Goal: Information Seeking & Learning: Learn about a topic

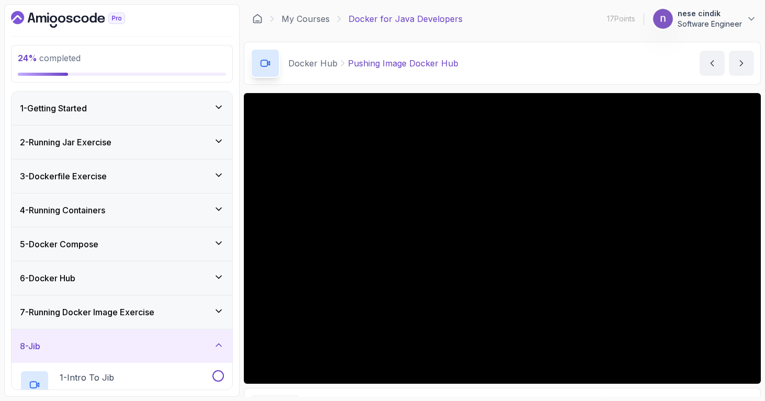
scroll to position [39, 0]
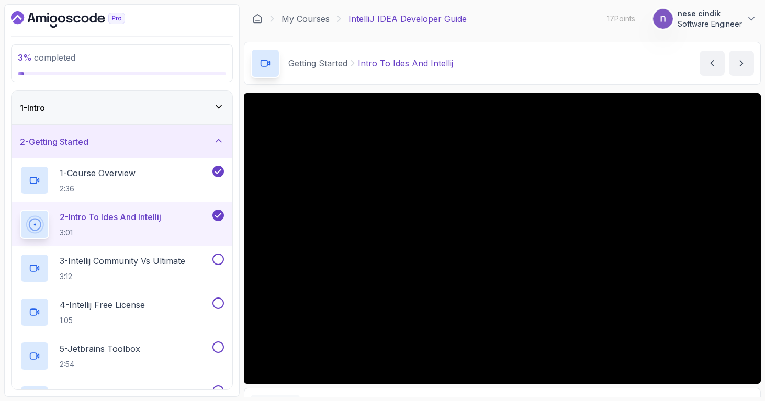
scroll to position [436, 0]
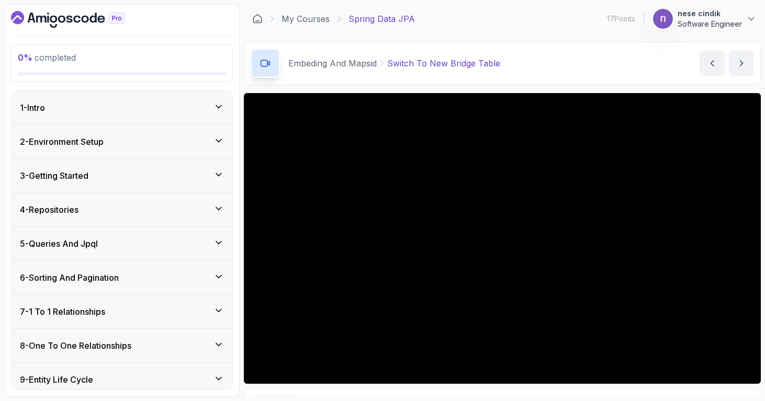
scroll to position [826, 0]
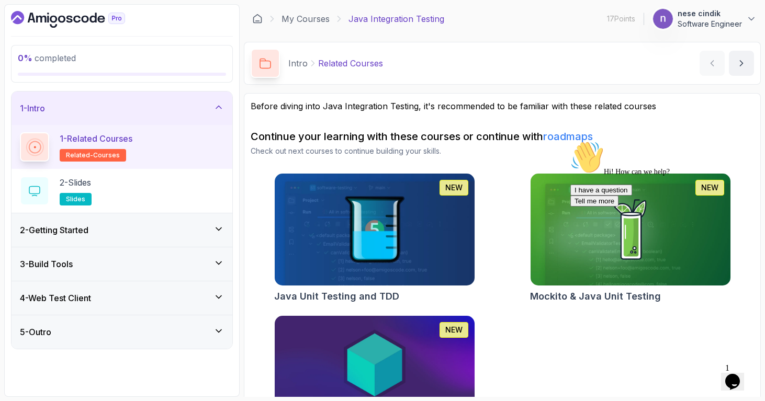
click at [426, 228] on img at bounding box center [374, 230] width 210 height 118
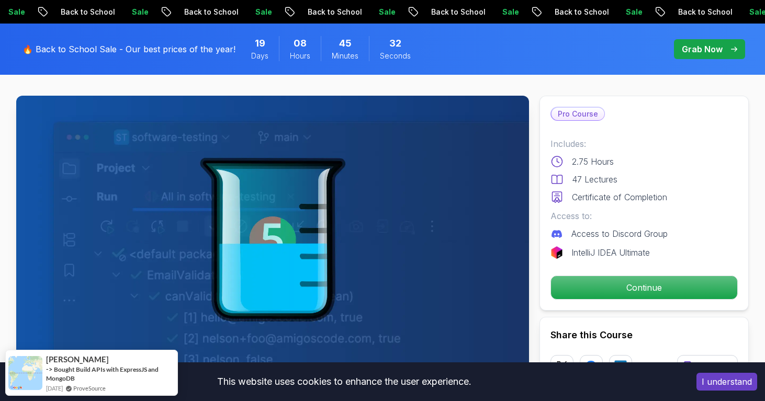
scroll to position [63, 0]
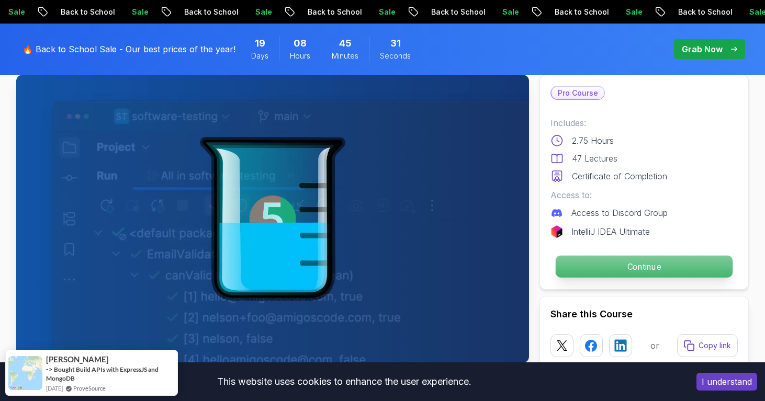
click at [644, 263] on p "Continue" at bounding box center [644, 267] width 177 height 22
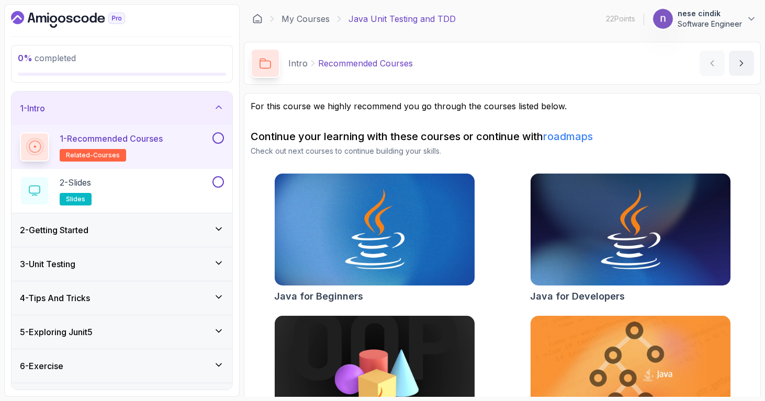
click at [183, 232] on div "2 - Getting Started" at bounding box center [122, 230] width 204 height 13
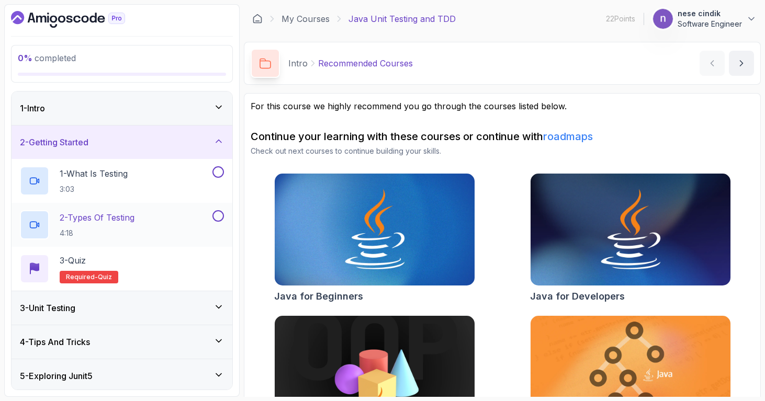
click at [162, 231] on div "2 - Types Of Testing 4:18" at bounding box center [115, 224] width 190 height 29
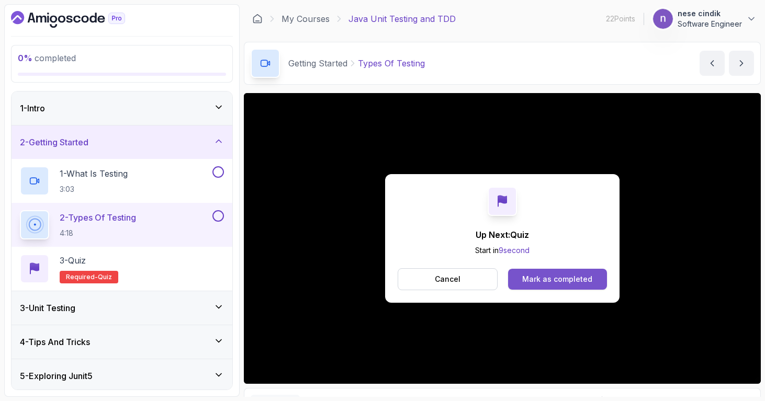
click at [545, 280] on div "Mark as completed" at bounding box center [557, 279] width 70 height 10
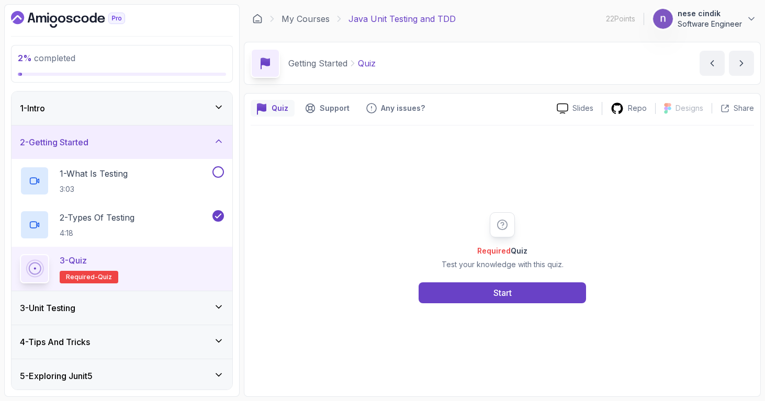
click at [163, 306] on div "3 - Unit Testing" at bounding box center [122, 308] width 204 height 13
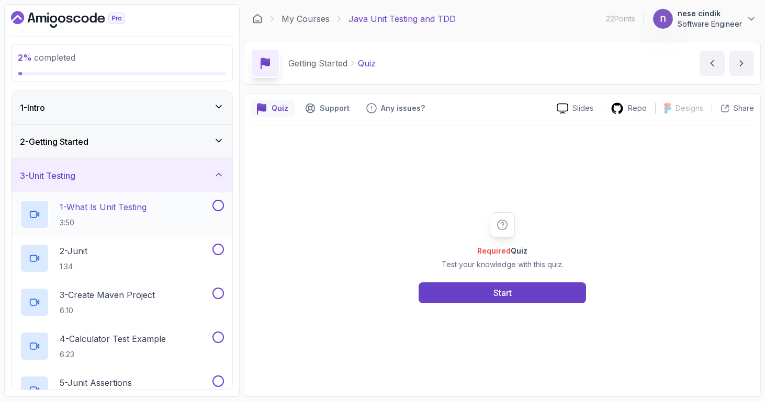
click at [151, 206] on div "1 - What Is Unit Testing 3:50" at bounding box center [115, 214] width 190 height 29
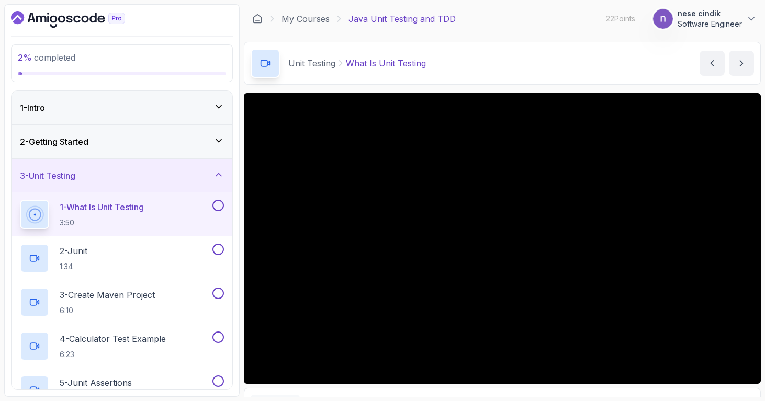
click at [3, 214] on section "2 % completed 1 - Intro 2 - Getting Started 3 - Unit Testing 1 - What Is Unit T…" at bounding box center [382, 200] width 765 height 401
click at [6, 210] on div "2 % completed 1 - Intro 2 - Getting Started 3 - Unit Testing 1 - What Is Unit T…" at bounding box center [121, 200] width 235 height 393
click at [221, 176] on icon at bounding box center [218, 175] width 5 height 3
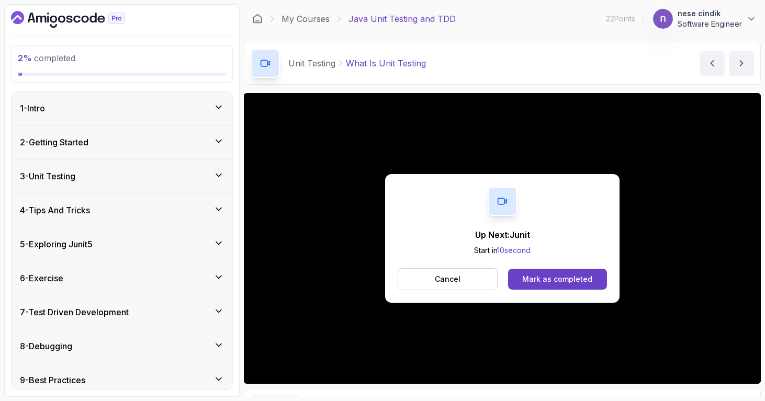
click at [184, 168] on div "3 - Unit Testing" at bounding box center [122, 176] width 221 height 33
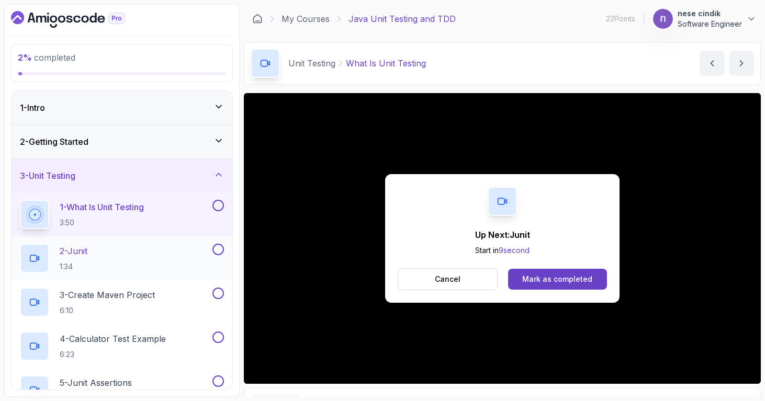
click at [163, 254] on div "2 - Junit 1:34" at bounding box center [115, 258] width 190 height 29
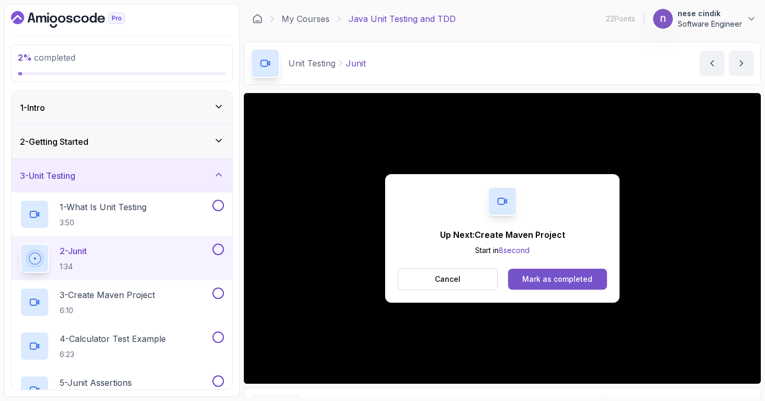
click at [581, 279] on div "Mark as completed" at bounding box center [557, 279] width 70 height 10
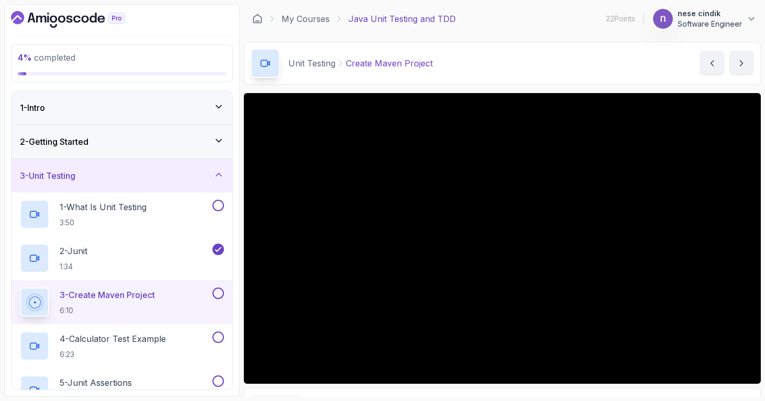
scroll to position [60, 0]
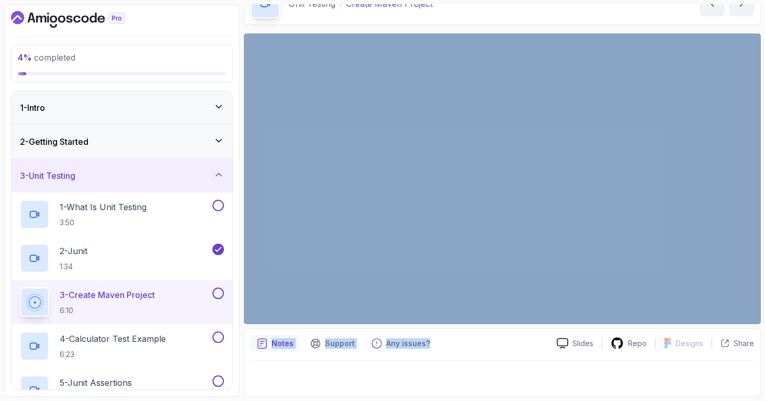
drag, startPoint x: 503, startPoint y: 347, endPoint x: 503, endPoint y: 318, distance: 28.8
click at [277, 207] on div "Slides Repo Designs Design not available Share Notes Support Any issues? Slides…" at bounding box center [502, 215] width 517 height 364
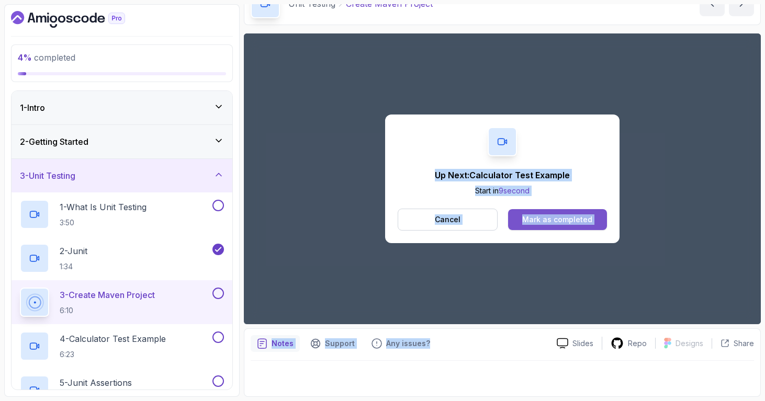
click at [542, 222] on div "Mark as completed" at bounding box center [557, 220] width 70 height 10
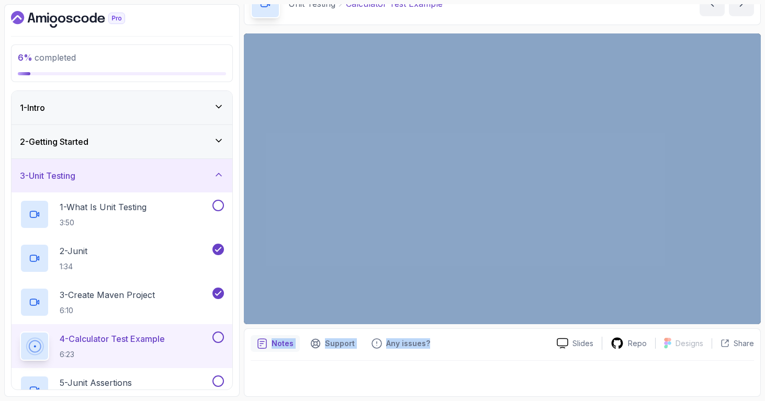
click at [483, 337] on div "Notes Support Any issues?" at bounding box center [400, 343] width 298 height 17
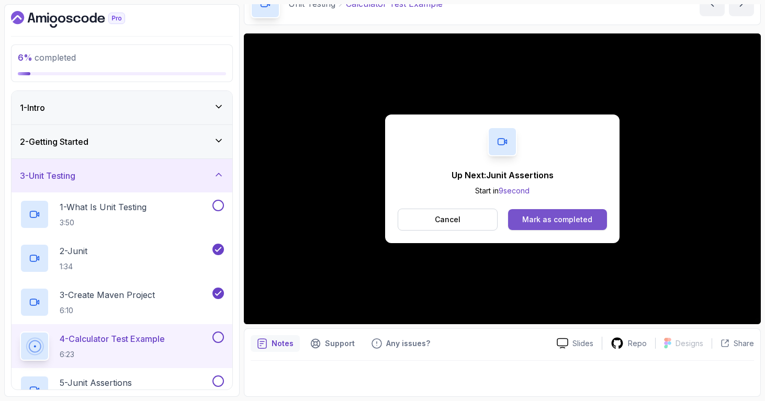
click at [555, 215] on div "Mark as completed" at bounding box center [557, 220] width 70 height 10
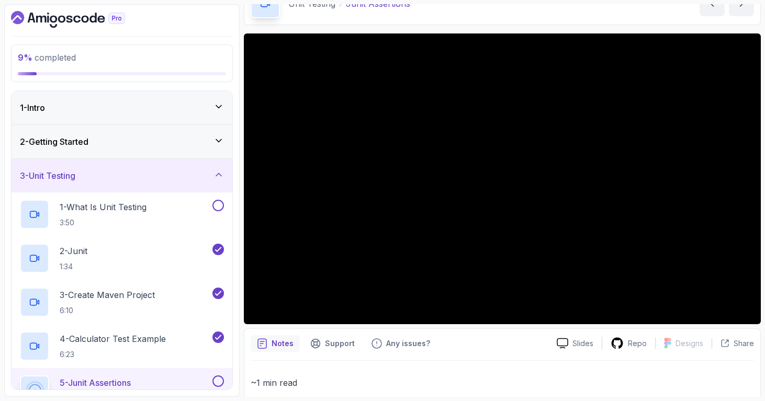
click at [238, 379] on div "9 % completed 1 - Intro 2 - Getting Started 3 - Unit Testing 1 - What Is Unit T…" at bounding box center [121, 200] width 235 height 393
drag, startPoint x: 238, startPoint y: 379, endPoint x: 240, endPoint y: 351, distance: 28.4
click at [240, 351] on div "9 % completed 1 - Intro 2 - Getting Started 3 - Unit Testing 1 - What Is Unit T…" at bounding box center [382, 200] width 757 height 393
click at [238, 284] on div "9 % completed 1 - Intro 2 - Getting Started 3 - Unit Testing 1 - What Is Unit T…" at bounding box center [121, 200] width 235 height 393
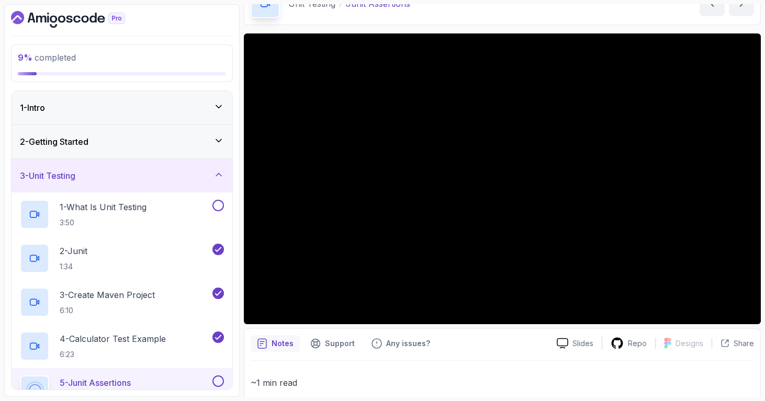
click at [238, 284] on div "9 % completed 1 - Intro 2 - Getting Started 3 - Unit Testing 1 - What Is Unit T…" at bounding box center [121, 200] width 235 height 393
click at [239, 284] on div "9 % completed 1 - Intro 2 - Getting Started 3 - Unit Testing 1 - What Is Unit T…" at bounding box center [121, 200] width 235 height 393
drag, startPoint x: 239, startPoint y: 286, endPoint x: 243, endPoint y: 320, distance: 33.8
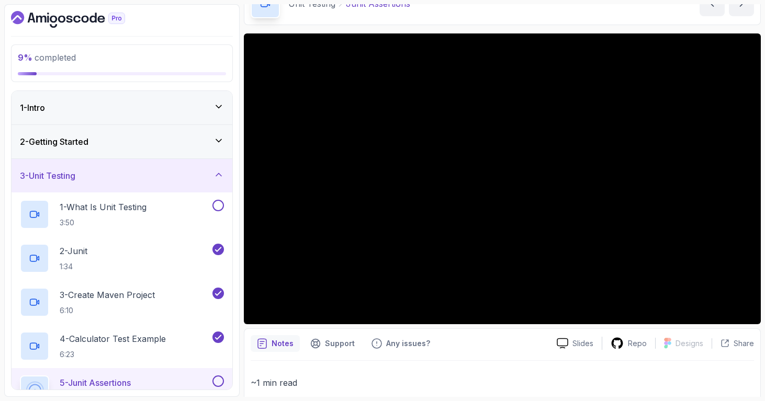
click at [243, 320] on div "9 % completed 1 - Intro 2 - Getting Started 3 - Unit Testing 1 - What Is Unit T…" at bounding box center [382, 200] width 757 height 393
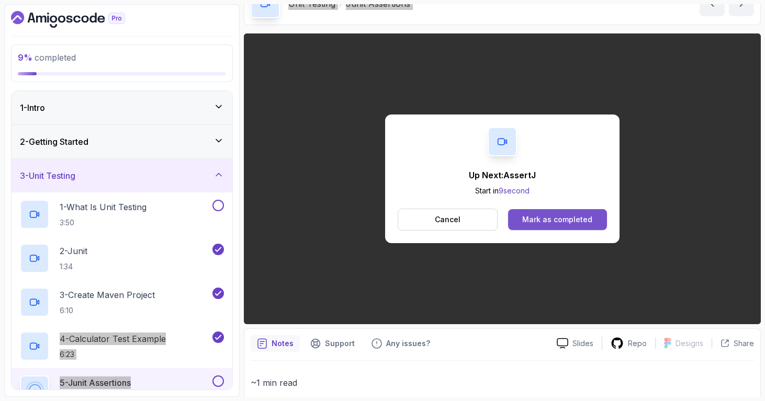
click at [595, 227] on button "Mark as completed" at bounding box center [557, 219] width 99 height 21
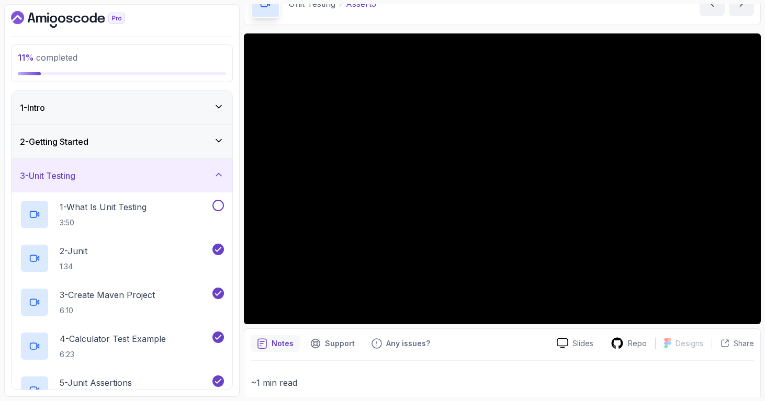
drag, startPoint x: 235, startPoint y: 342, endPoint x: 235, endPoint y: 325, distance: 16.7
click at [235, 325] on div "11 % completed 1 - Intro 2 - Getting Started 3 - Unit Testing 1 - What Is Unit …" at bounding box center [121, 200] width 235 height 393
click at [237, 358] on div "11 % completed 1 - Intro 2 - Getting Started 3 - Unit Testing 1 - What Is Unit …" at bounding box center [121, 200] width 235 height 393
click at [240, 318] on div "11 % completed 1 - Intro 2 - Getting Started 3 - Unit Testing 1 - What Is Unit …" at bounding box center [382, 200] width 757 height 393
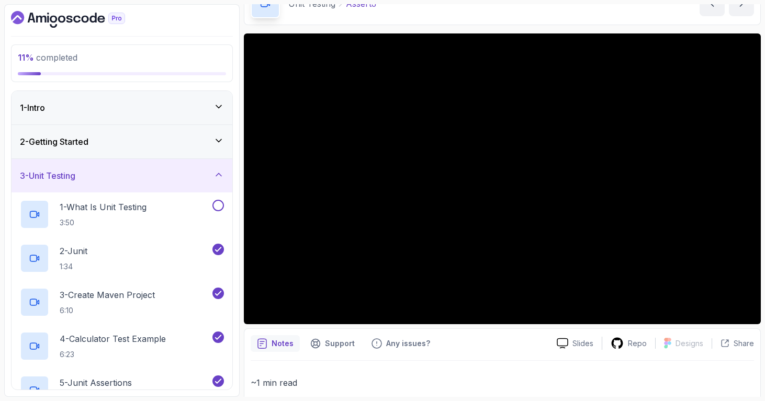
click at [238, 320] on div "11 % completed 1 - Intro 2 - Getting Started 3 - Unit Testing 1 - What Is Unit …" at bounding box center [121, 200] width 235 height 393
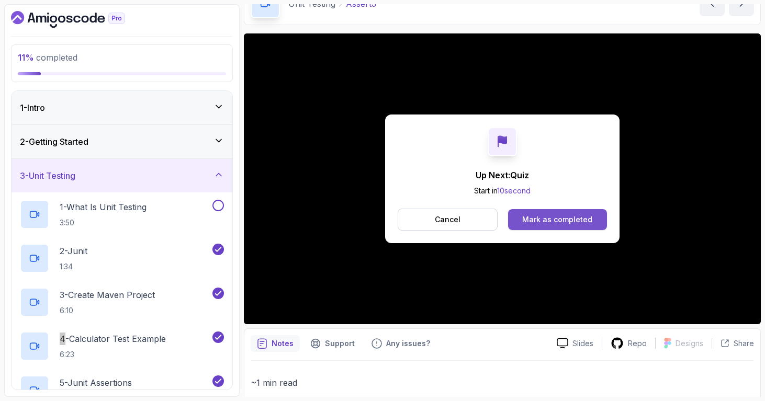
click at [585, 223] on div "Mark as completed" at bounding box center [557, 220] width 70 height 10
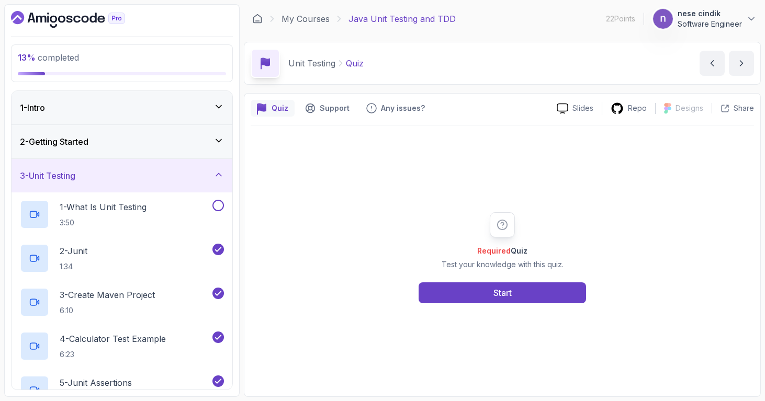
click at [235, 198] on div "13 % completed 1 - Intro 2 - Getting Started 3 - Unit Testing 1 - What Is Unit …" at bounding box center [121, 200] width 235 height 393
click at [219, 177] on icon at bounding box center [219, 175] width 10 height 10
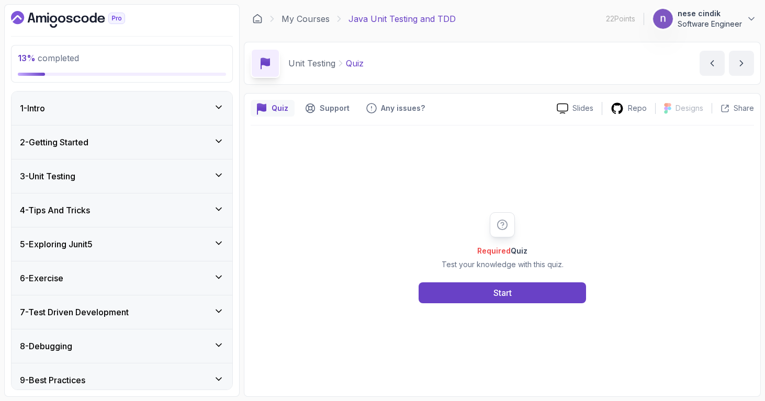
click at [197, 209] on div "4 - Tips And Tricks" at bounding box center [122, 210] width 204 height 13
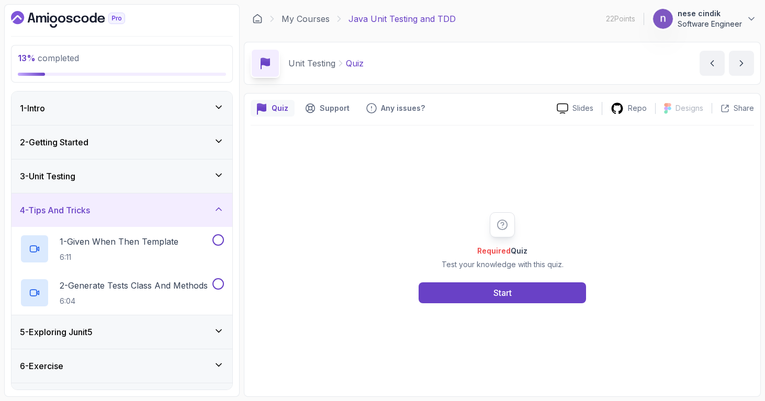
click at [208, 178] on div "3 - Unit Testing" at bounding box center [122, 176] width 204 height 13
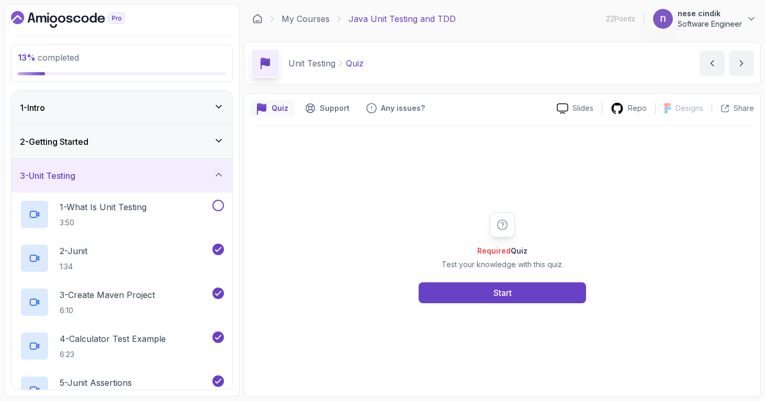
click at [237, 183] on div "13 % completed 1 - Intro 2 - Getting Started 3 - Unit Testing 1 - What Is Unit …" at bounding box center [121, 200] width 235 height 393
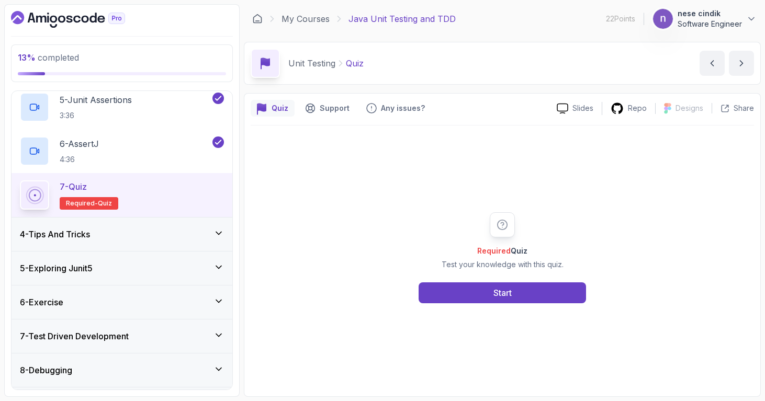
scroll to position [287, 0]
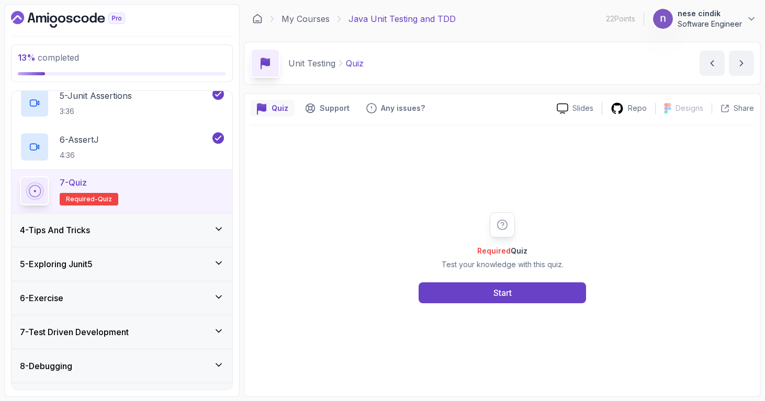
click at [222, 233] on icon at bounding box center [219, 229] width 10 height 10
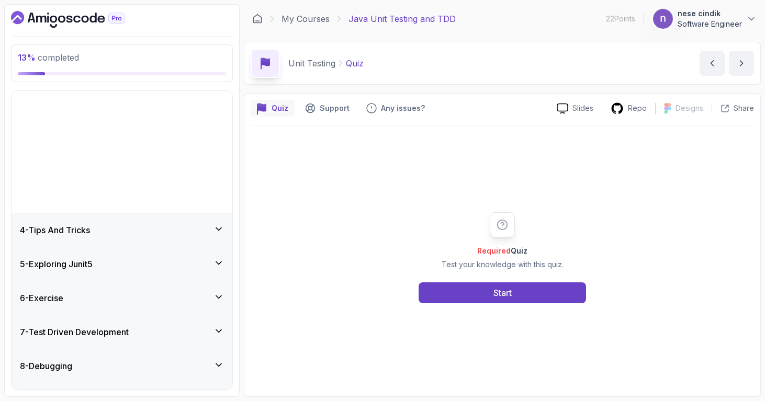
scroll to position [41, 0]
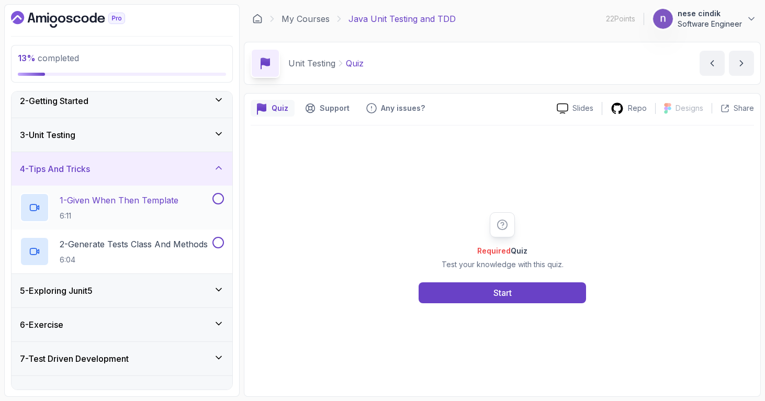
click at [170, 203] on p "1 - Given When Then Template" at bounding box center [119, 200] width 119 height 13
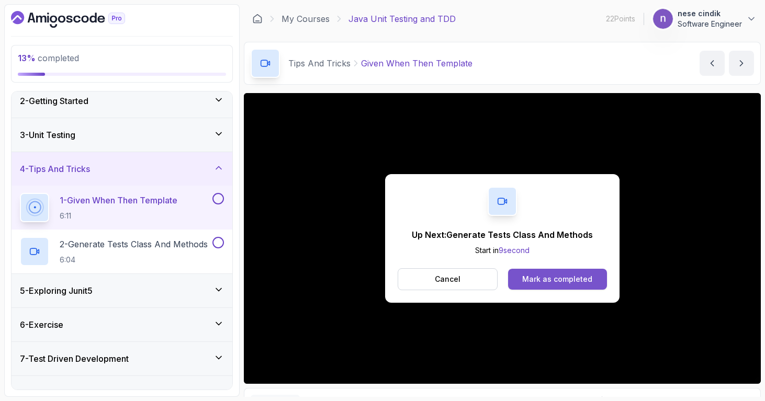
click at [582, 277] on div "Mark as completed" at bounding box center [557, 279] width 70 height 10
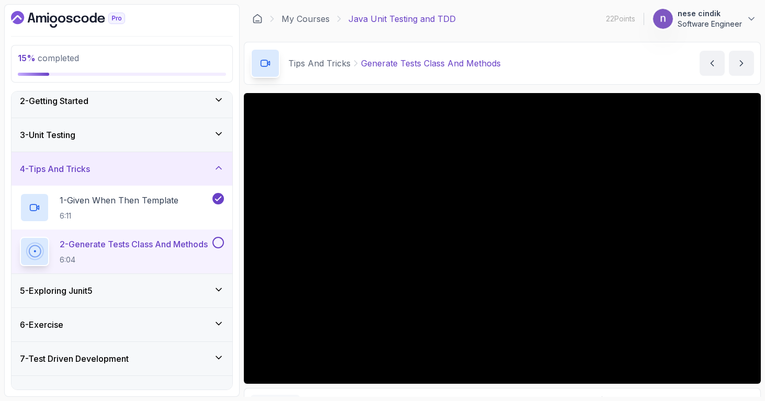
click at [237, 369] on div "15 % completed 1 - Intro 2 - Getting Started 3 - Unit Testing 4 - Tips And Tric…" at bounding box center [121, 200] width 235 height 393
click at [597, 51] on div "Tips And Tricks Generate Tests Class And Methods Generate Tests Class And Metho…" at bounding box center [502, 63] width 517 height 43
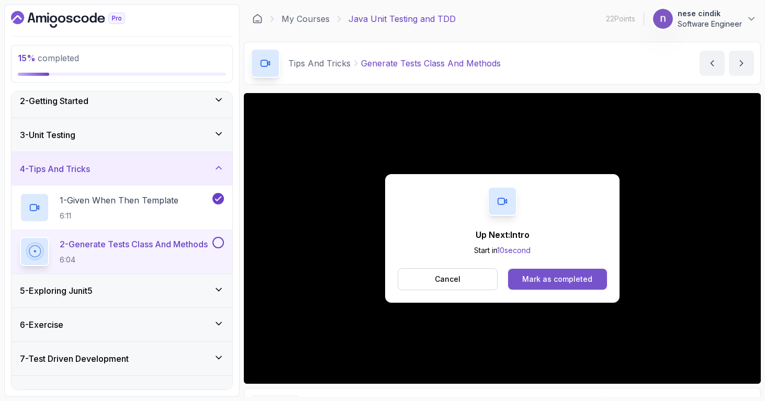
click at [569, 285] on button "Mark as completed" at bounding box center [557, 279] width 99 height 21
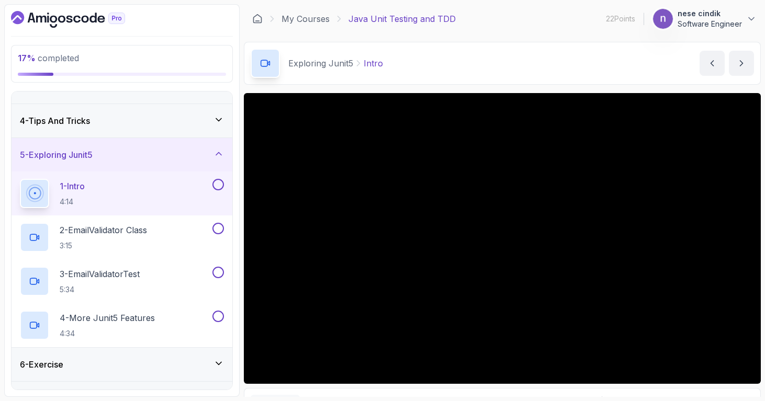
scroll to position [97, 0]
